Goal: Information Seeking & Learning: Find specific fact

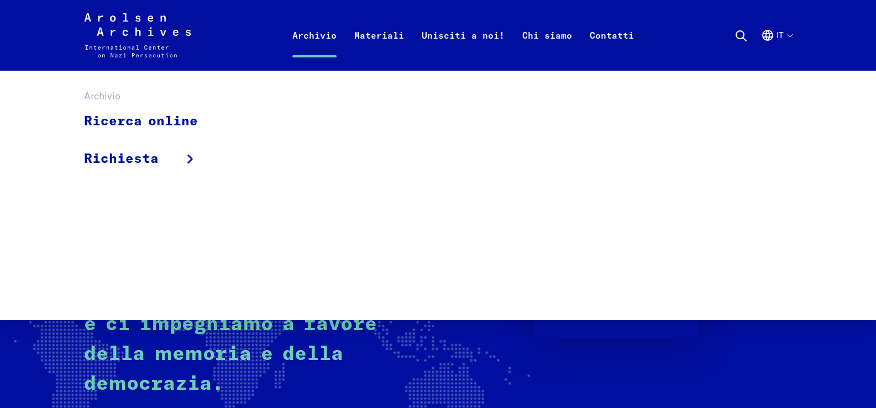
click at [313, 31] on link "Archivio" at bounding box center [314, 49] width 62 height 44
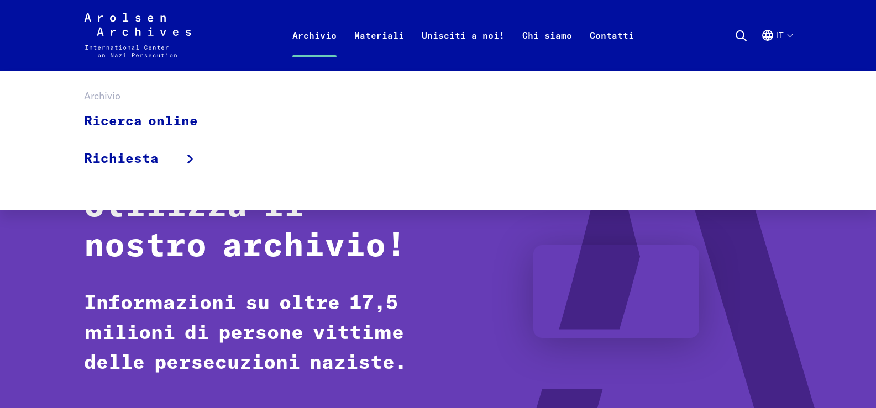
click at [313, 32] on link "Archivio" at bounding box center [314, 49] width 62 height 44
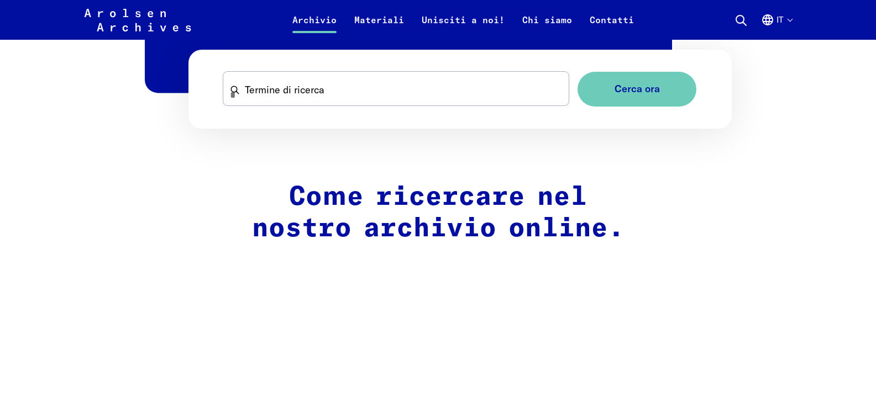
scroll to position [773, 0]
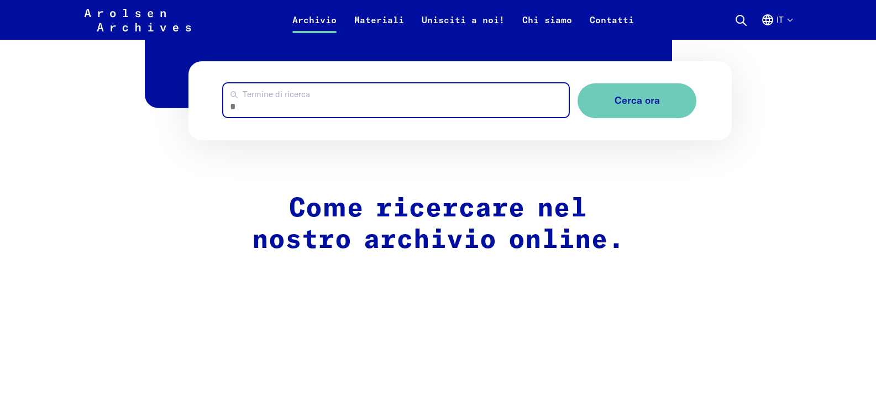
click at [251, 101] on input "Termine di ricerca" at bounding box center [395, 100] width 345 height 34
type input "**********"
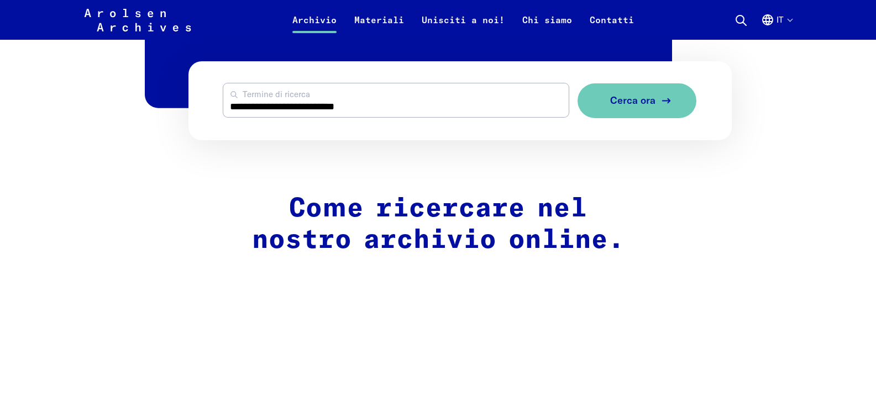
click at [641, 99] on span "Cerca ora" at bounding box center [632, 101] width 45 height 12
